Goal: Information Seeking & Learning: Learn about a topic

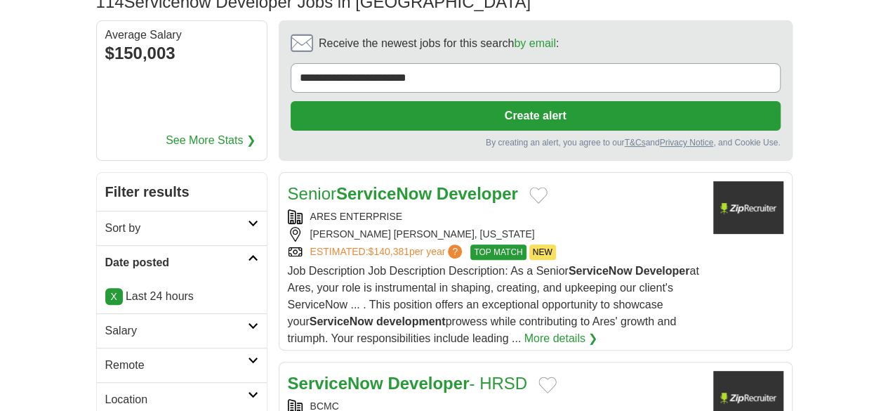
scroll to position [140, 0]
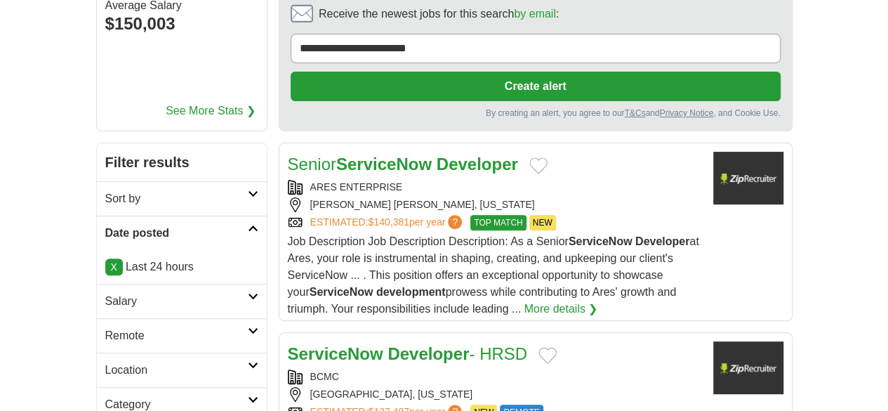
click at [248, 327] on icon at bounding box center [253, 330] width 11 height 7
click at [105, 363] on link "Remote jobs" at bounding box center [136, 369] width 63 height 12
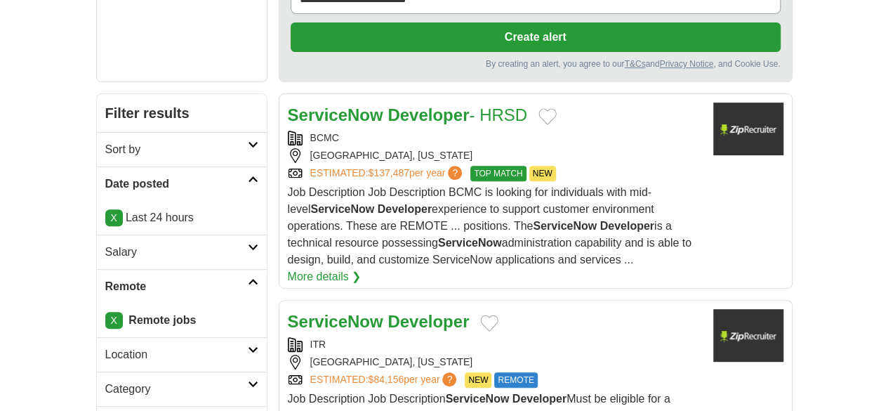
scroll to position [211, 0]
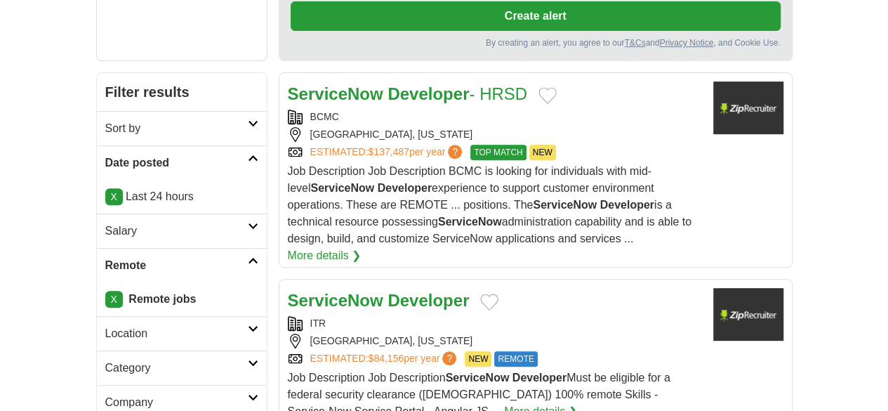
drag, startPoint x: 390, startPoint y: 207, endPoint x: 354, endPoint y: 210, distance: 36.6
click at [354, 288] on div "ServiceNow Developer ITR OAK RIDGE, TENNESSEE ESTIMATED: $84,156 per year ? NEW…" at bounding box center [495, 354] width 414 height 132
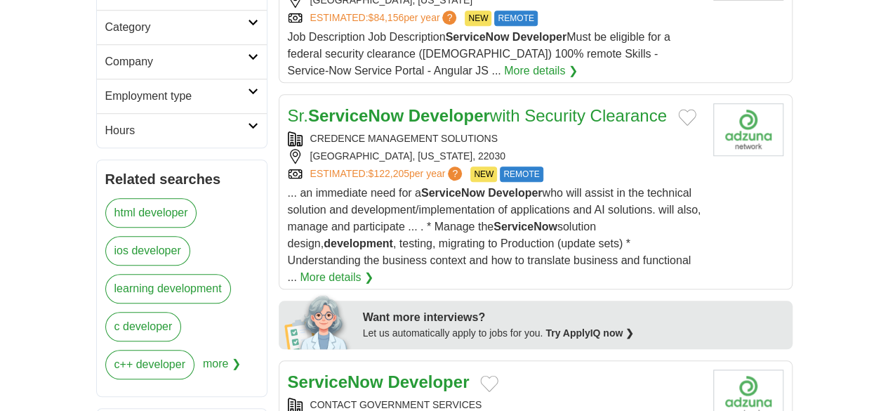
scroll to position [562, 0]
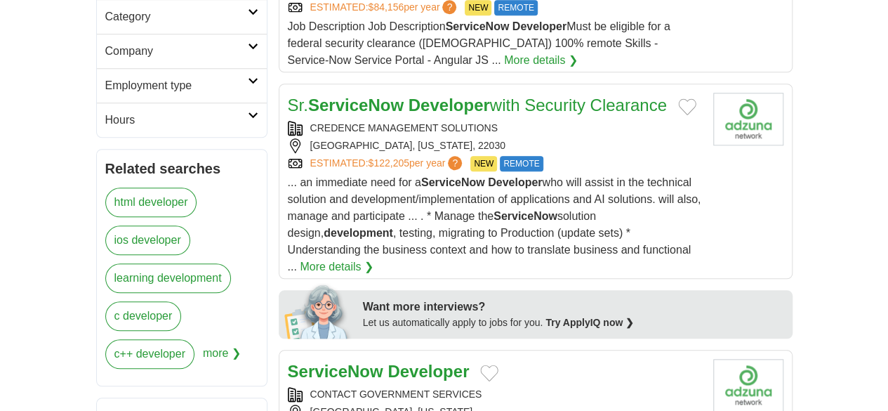
click at [537, 387] on div "CONTACT GOVERNMENT SERVICES" at bounding box center [495, 394] width 414 height 15
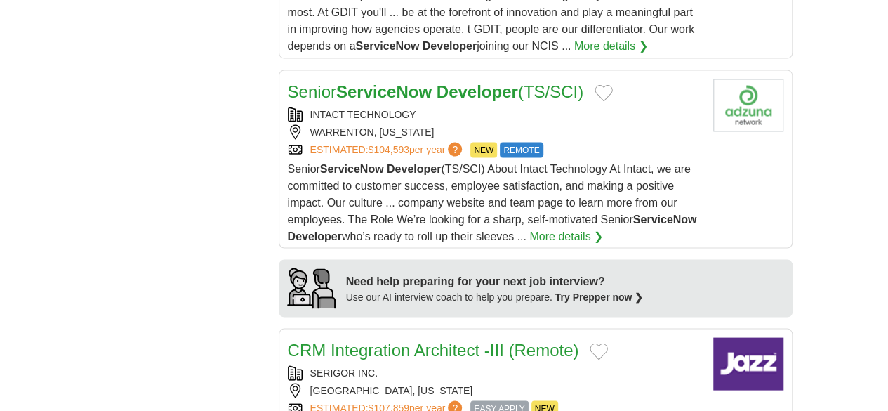
scroll to position [1264, 0]
click at [578, 382] on div "MADISON, WISCONSIN" at bounding box center [495, 389] width 414 height 15
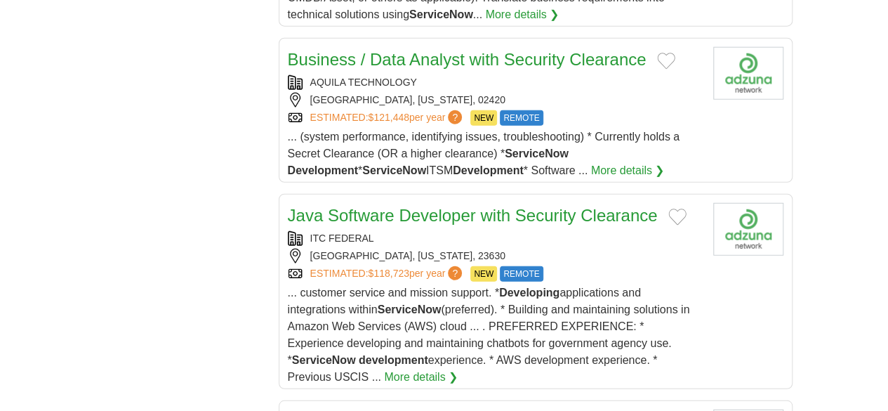
scroll to position [1755, 0]
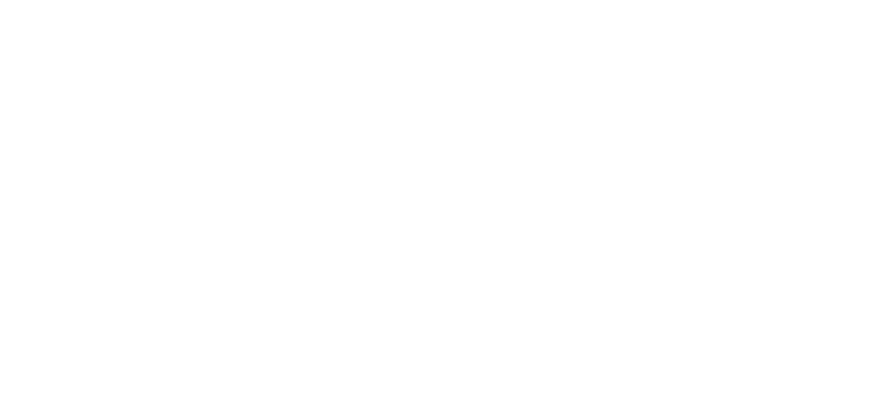
scroll to position [2527, 0]
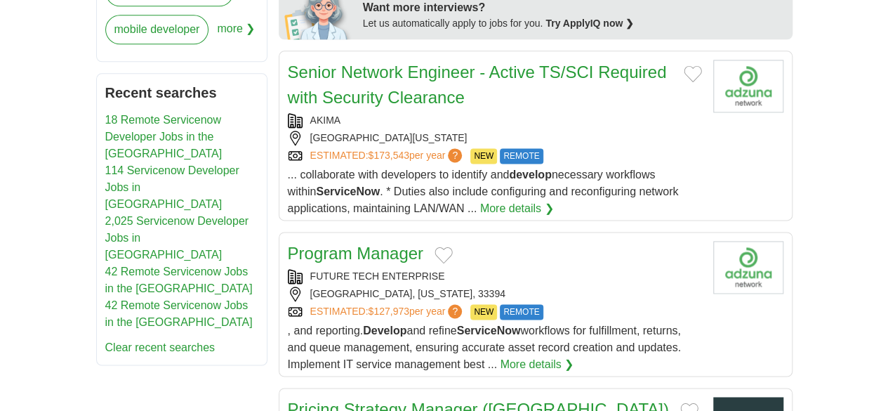
scroll to position [1017, 0]
